Goal: Find contact information: Find contact information

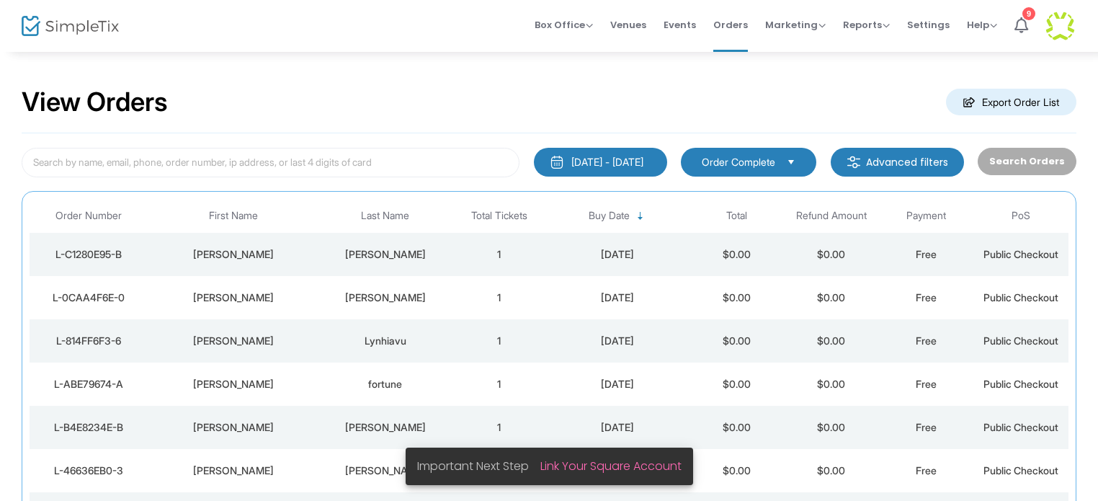
click at [401, 251] on div "[PERSON_NAME]" at bounding box center [385, 254] width 125 height 14
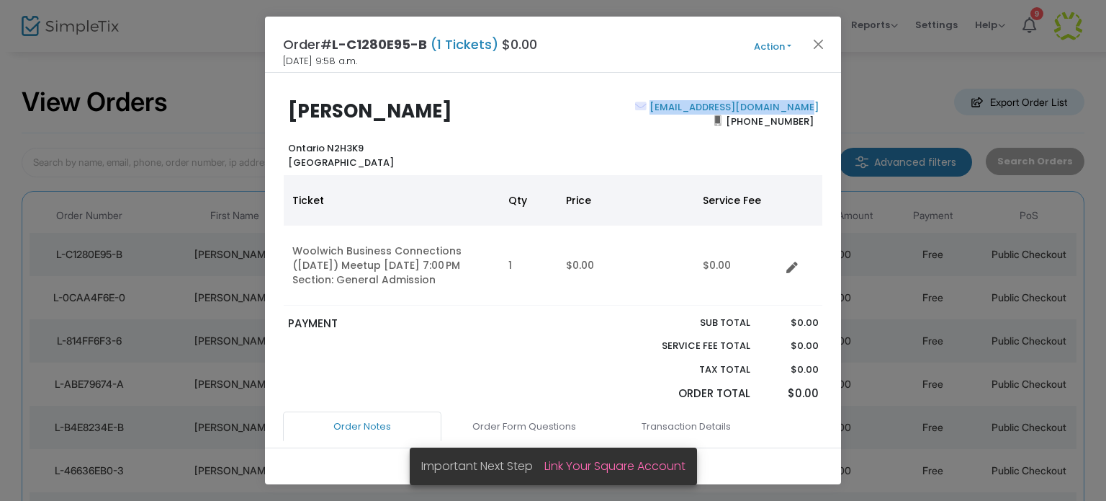
drag, startPoint x: 812, startPoint y: 106, endPoint x: 666, endPoint y: 109, distance: 147.0
click at [664, 109] on div "[EMAIL_ADDRESS][DOMAIN_NAME] [PHONE_NUMBER]" at bounding box center [689, 134] width 272 height 69
copy link "[EMAIL_ADDRESS][DOMAIN_NAME]"
click at [822, 43] on button "Close" at bounding box center [819, 44] width 19 height 19
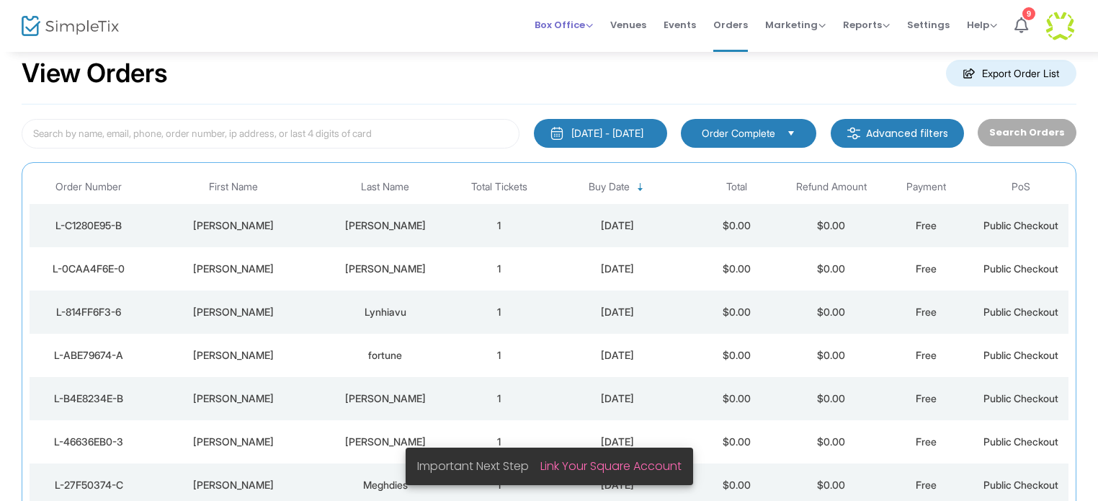
scroll to position [76, 0]
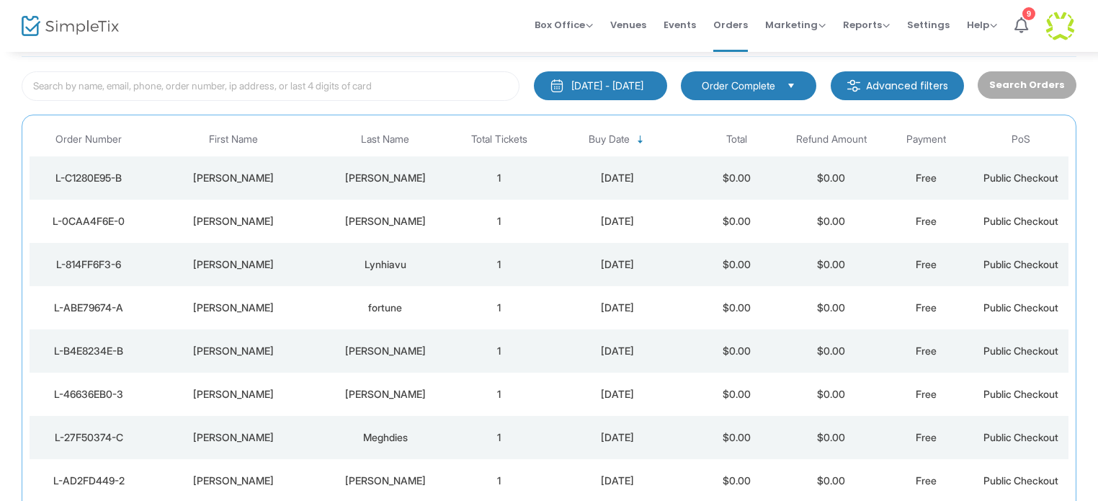
click at [398, 216] on div "[PERSON_NAME]" at bounding box center [385, 221] width 125 height 14
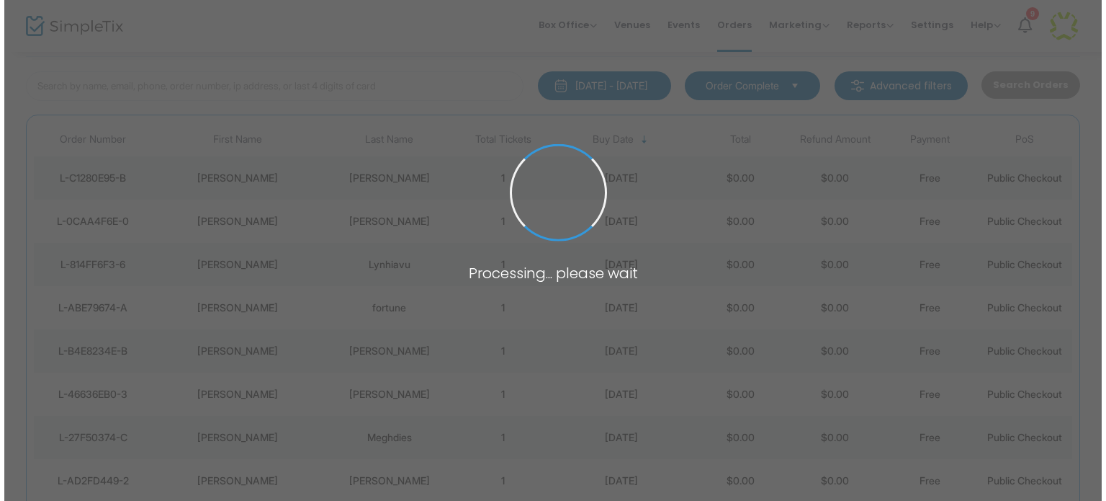
scroll to position [0, 0]
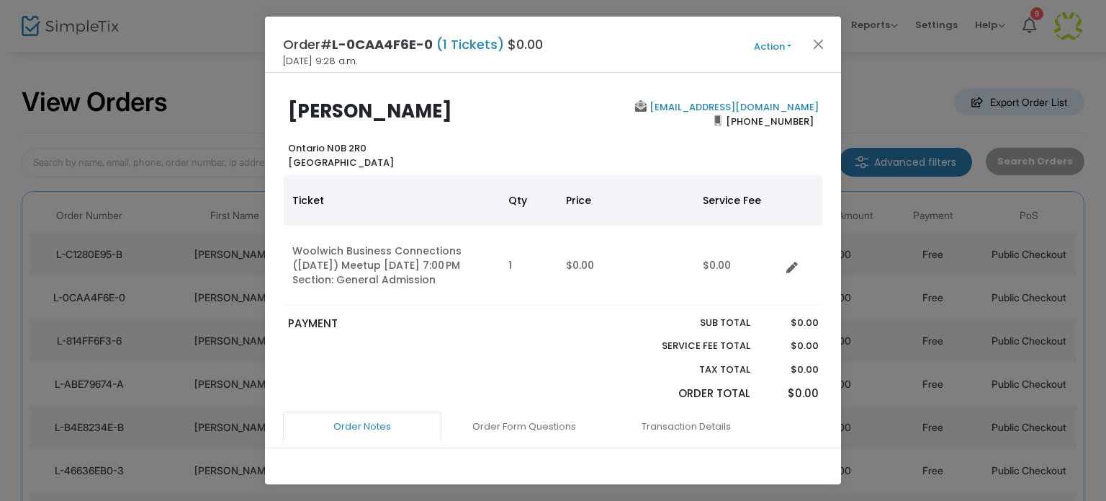
drag, startPoint x: 812, startPoint y: 107, endPoint x: 668, endPoint y: 109, distance: 143.4
click at [668, 109] on div "[EMAIL_ADDRESS][DOMAIN_NAME] [PHONE_NUMBER]" at bounding box center [689, 134] width 272 height 69
copy link "[EMAIL_ADDRESS][DOMAIN_NAME]"
click at [815, 41] on button "Close" at bounding box center [819, 44] width 19 height 19
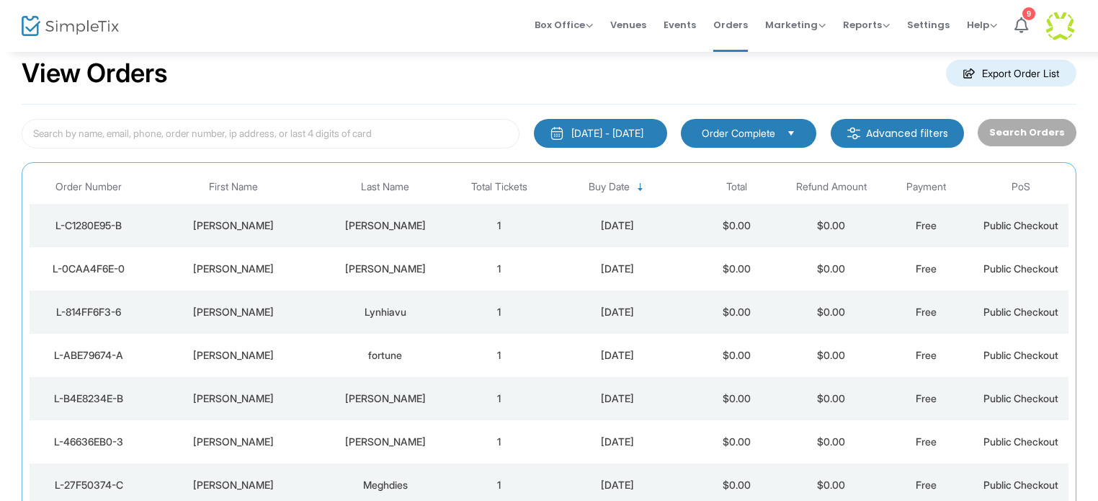
scroll to position [76, 0]
